Goal: Task Accomplishment & Management: Use online tool/utility

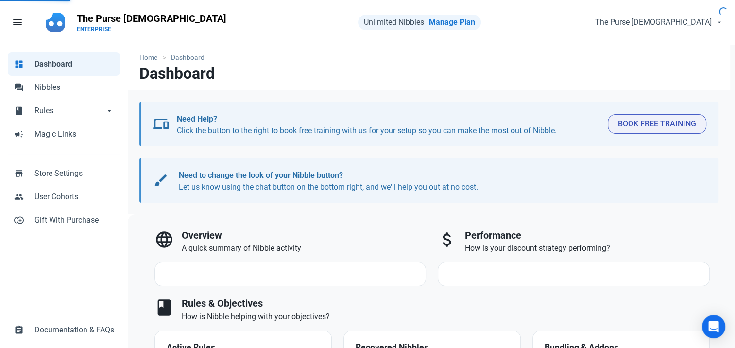
select select "7d"
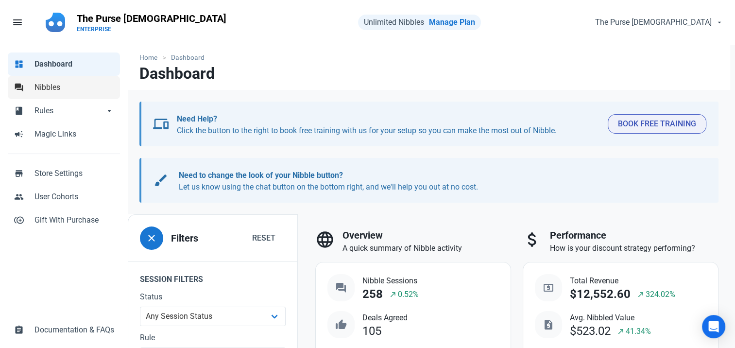
click at [57, 94] on link "forum Nibbles" at bounding box center [64, 87] width 112 height 23
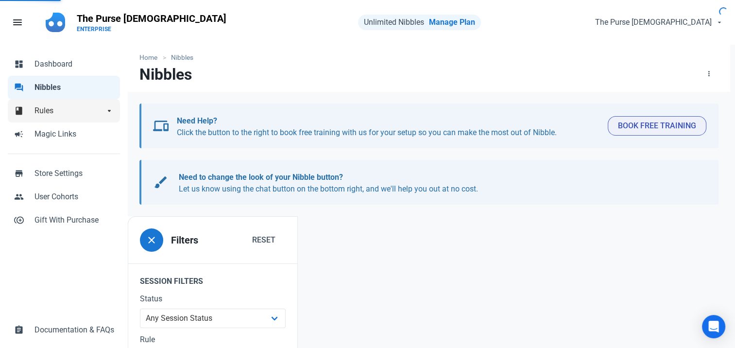
click at [55, 111] on span "Rules" at bounding box center [69, 111] width 70 height 12
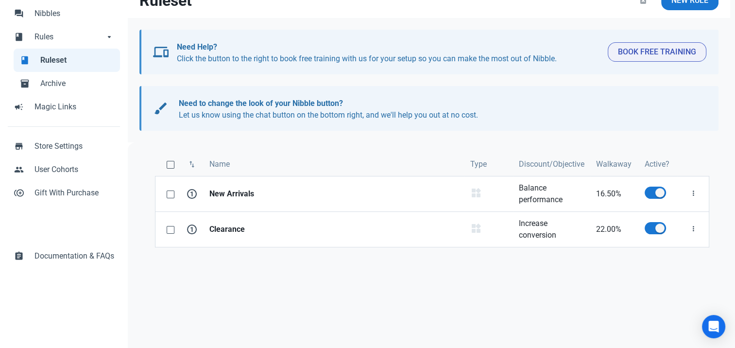
scroll to position [75, 0]
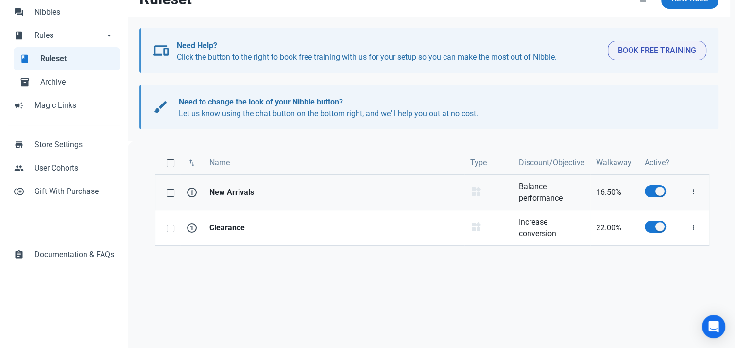
click at [251, 193] on strong "New Arrivals" at bounding box center [333, 193] width 249 height 12
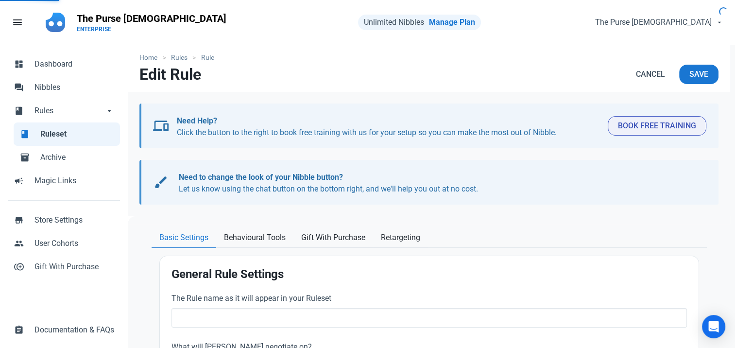
type input "New Arrivals"
select select "product_category"
type input "16.50"
radio input "true"
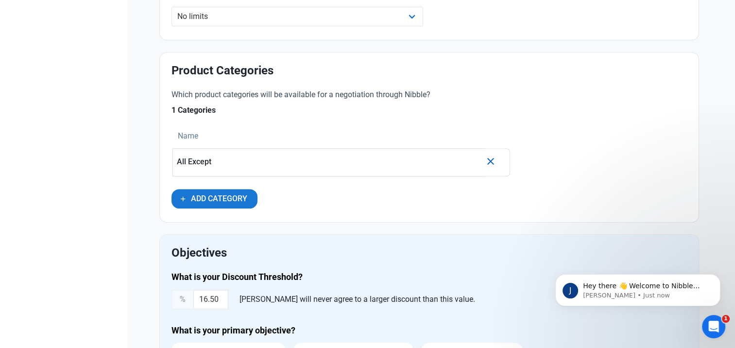
scroll to position [420, 0]
